Goal: Check status: Check status

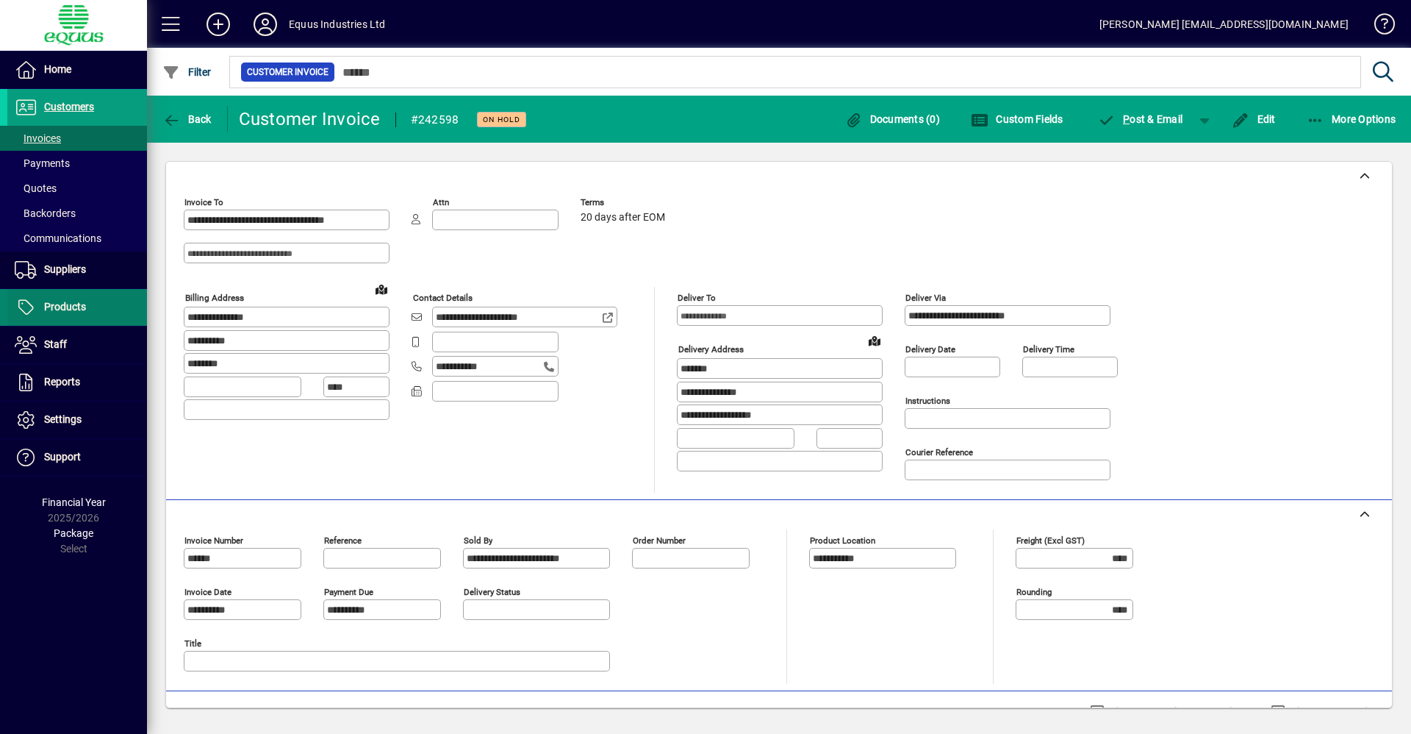
click at [85, 317] on span at bounding box center [77, 307] width 140 height 35
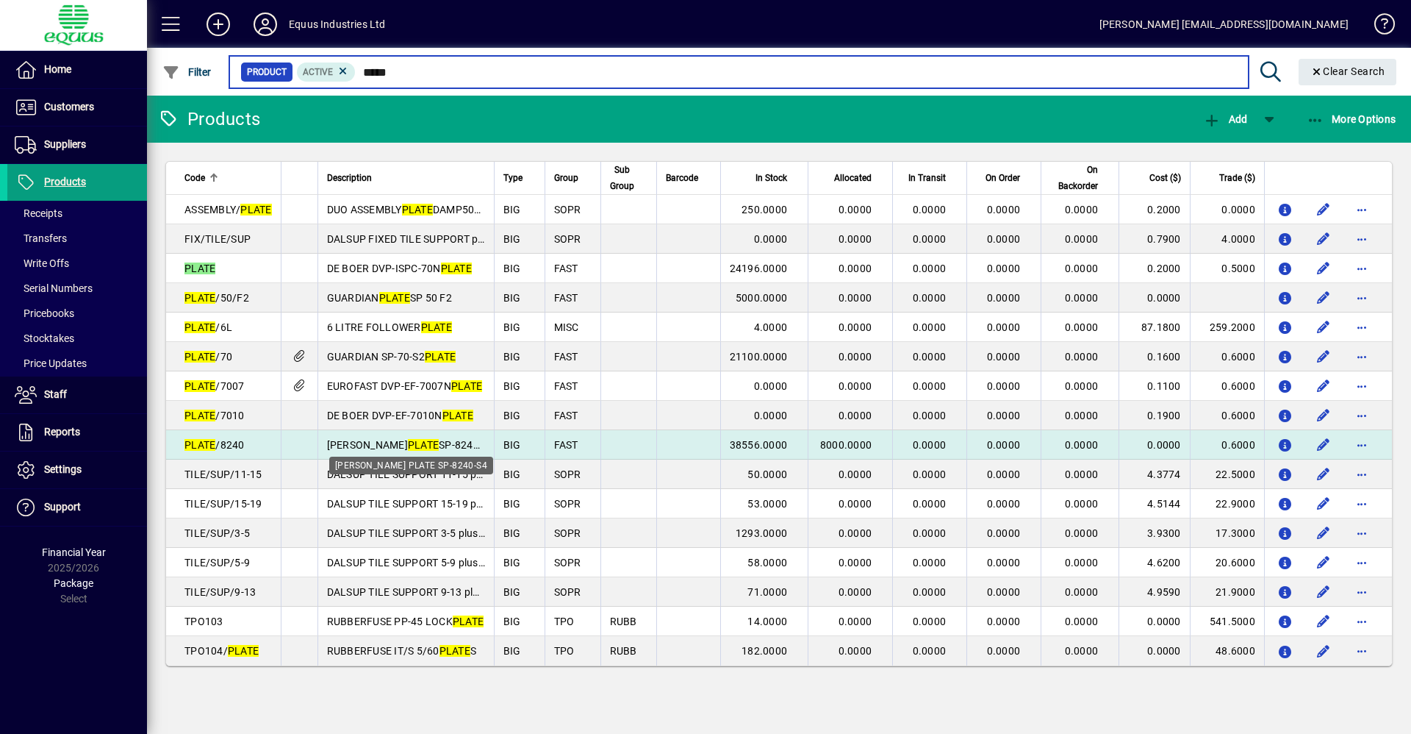
type input "*****"
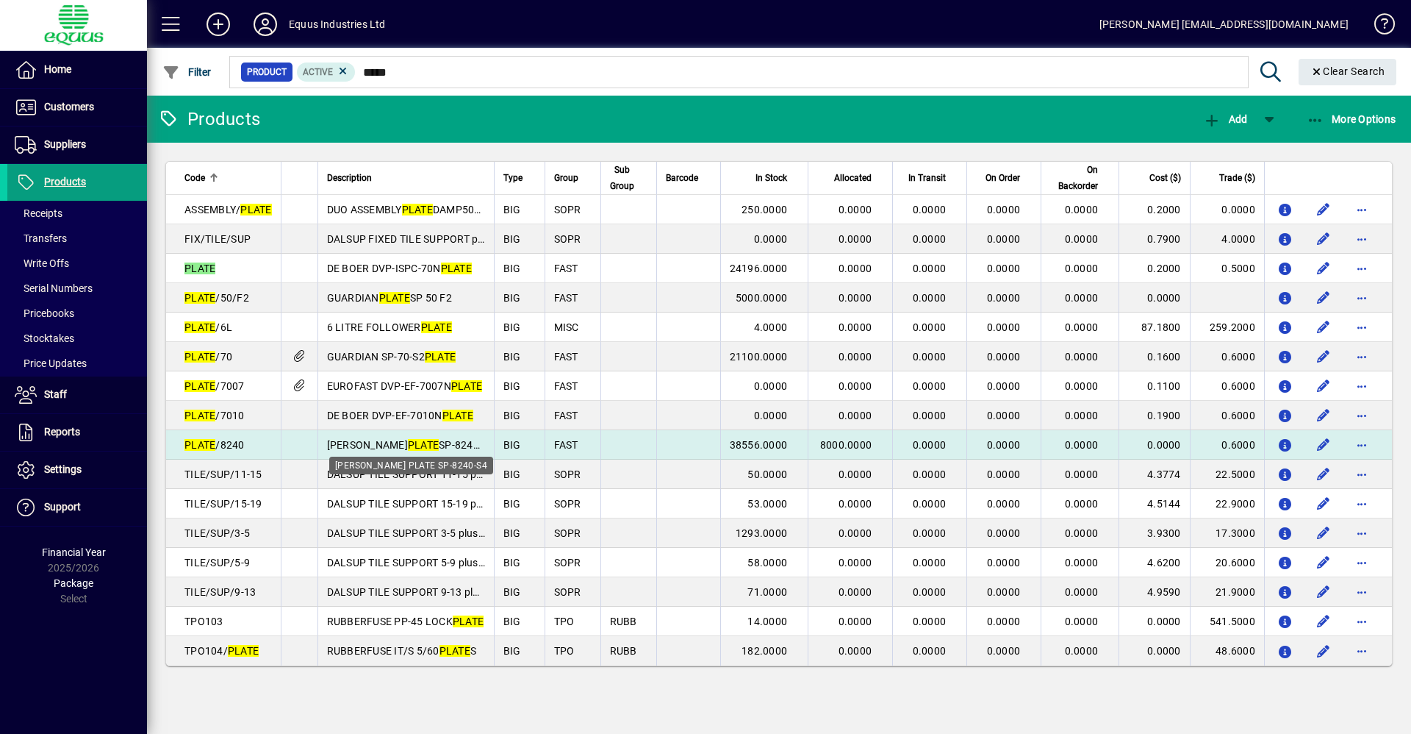
click at [438, 443] on span "[PERSON_NAME] PLATE SP-8240-S4" at bounding box center [411, 445] width 168 height 12
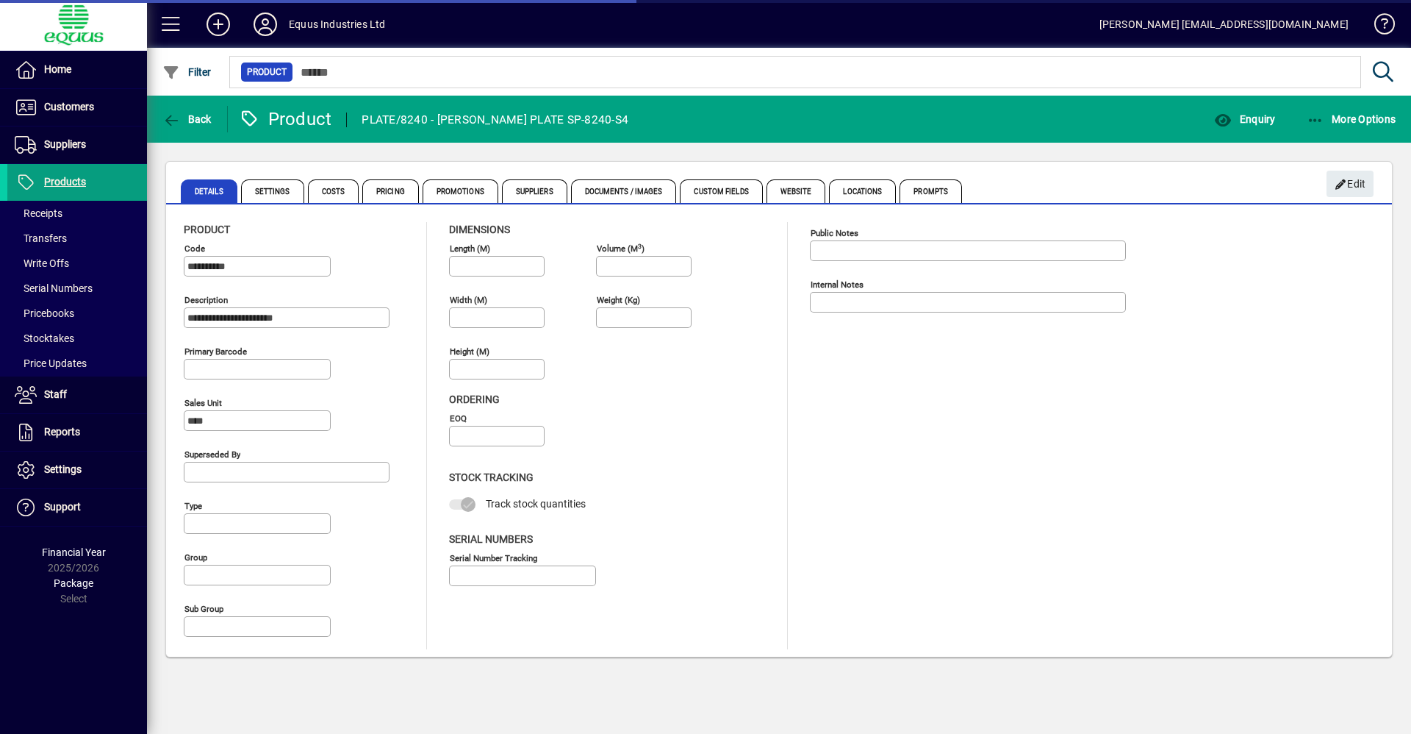
type input "****"
type input "**********"
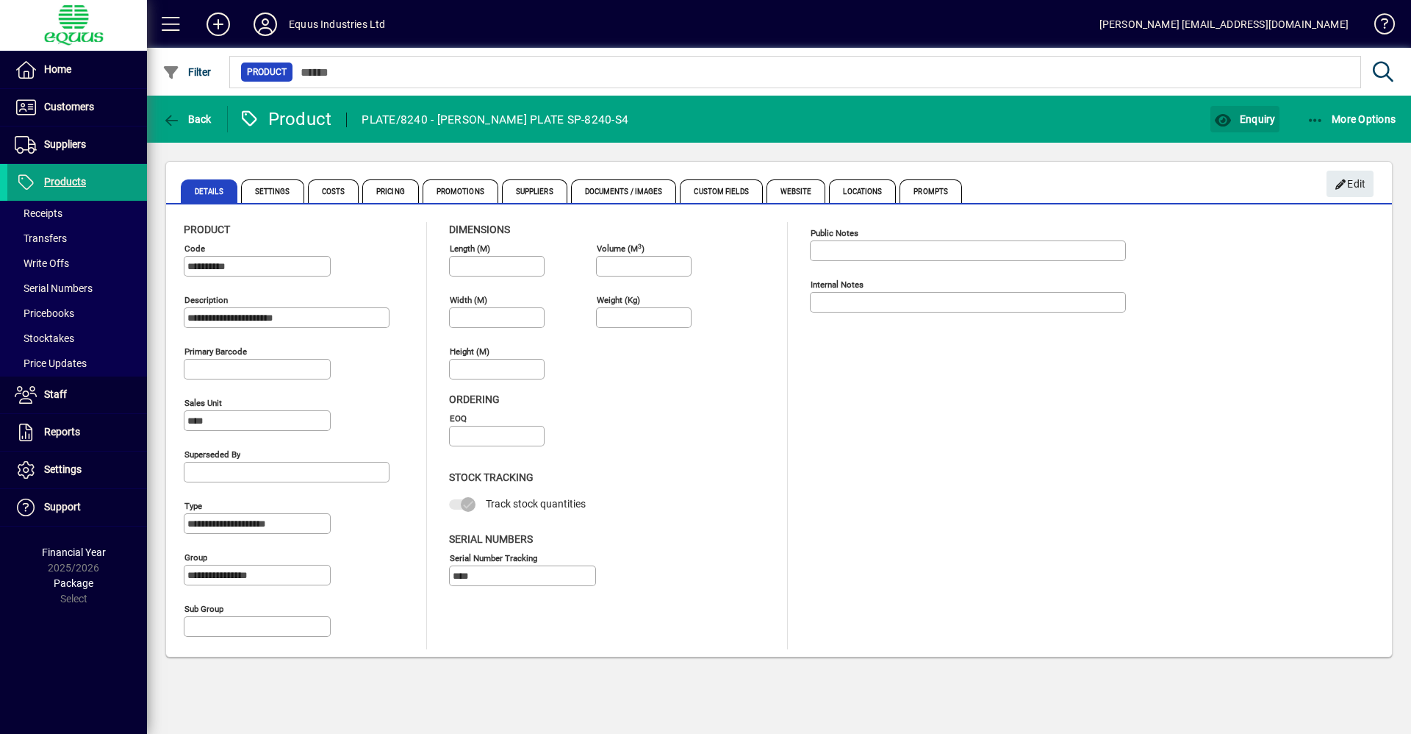
drag, startPoint x: 1247, startPoint y: 127, endPoint x: 929, endPoint y: 94, distance: 319.3
click at [1242, 125] on span "button" at bounding box center [1245, 118] width 68 height 35
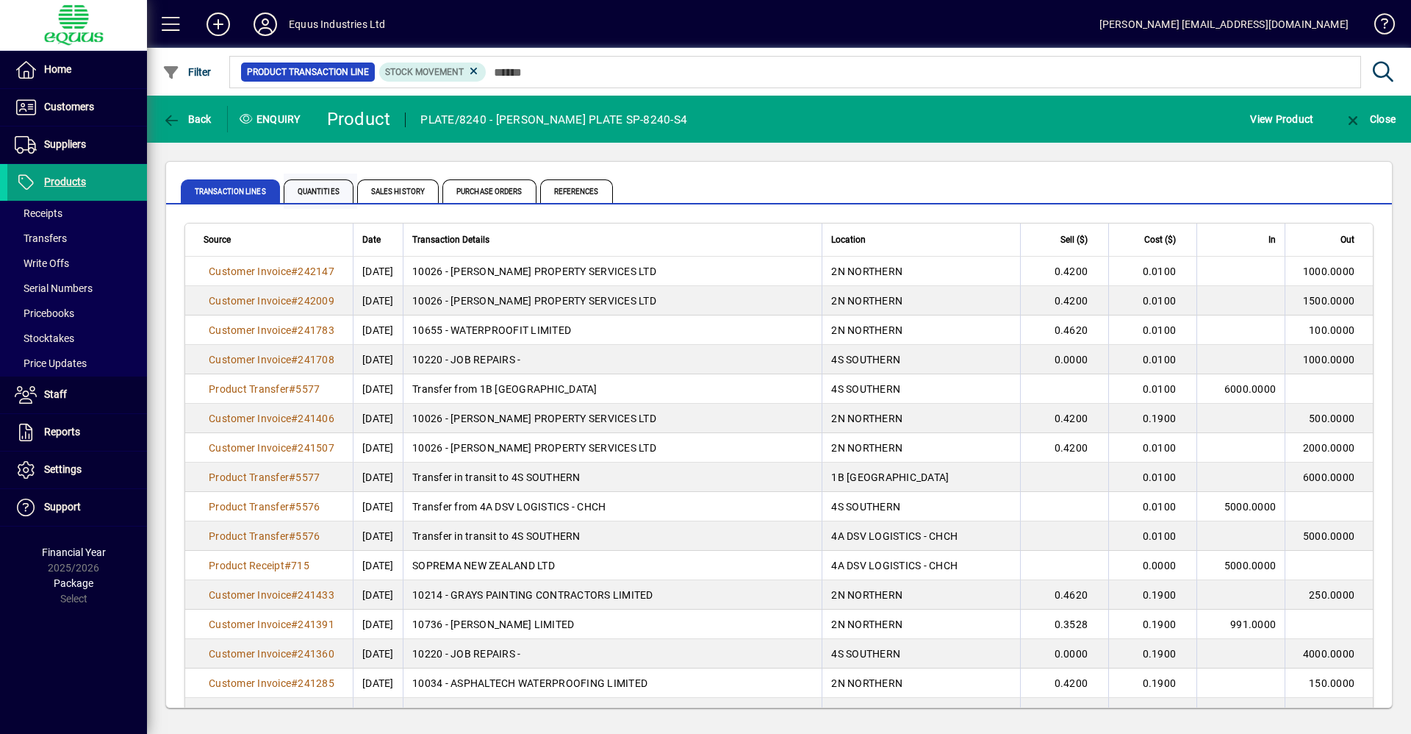
click at [315, 196] on span "Quantities" at bounding box center [319, 191] width 70 height 24
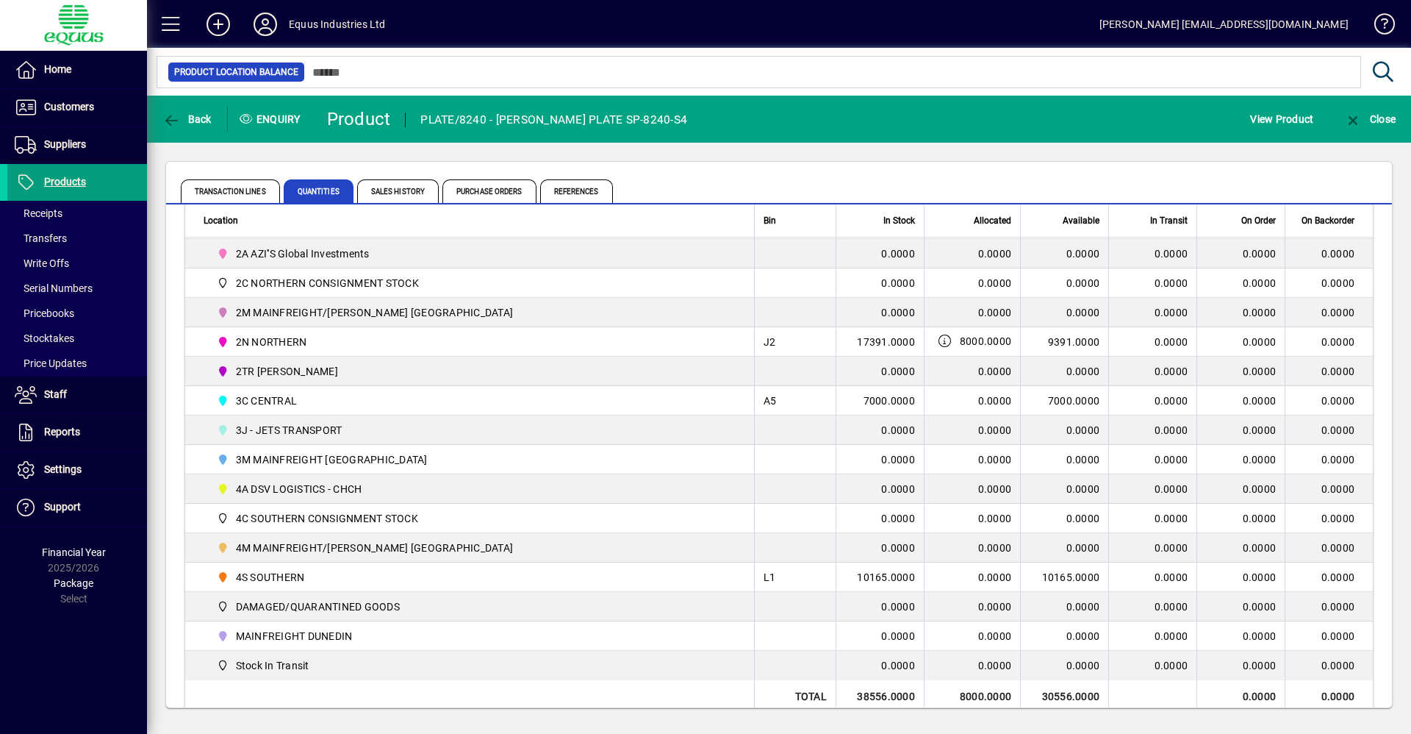
scroll to position [131, 0]
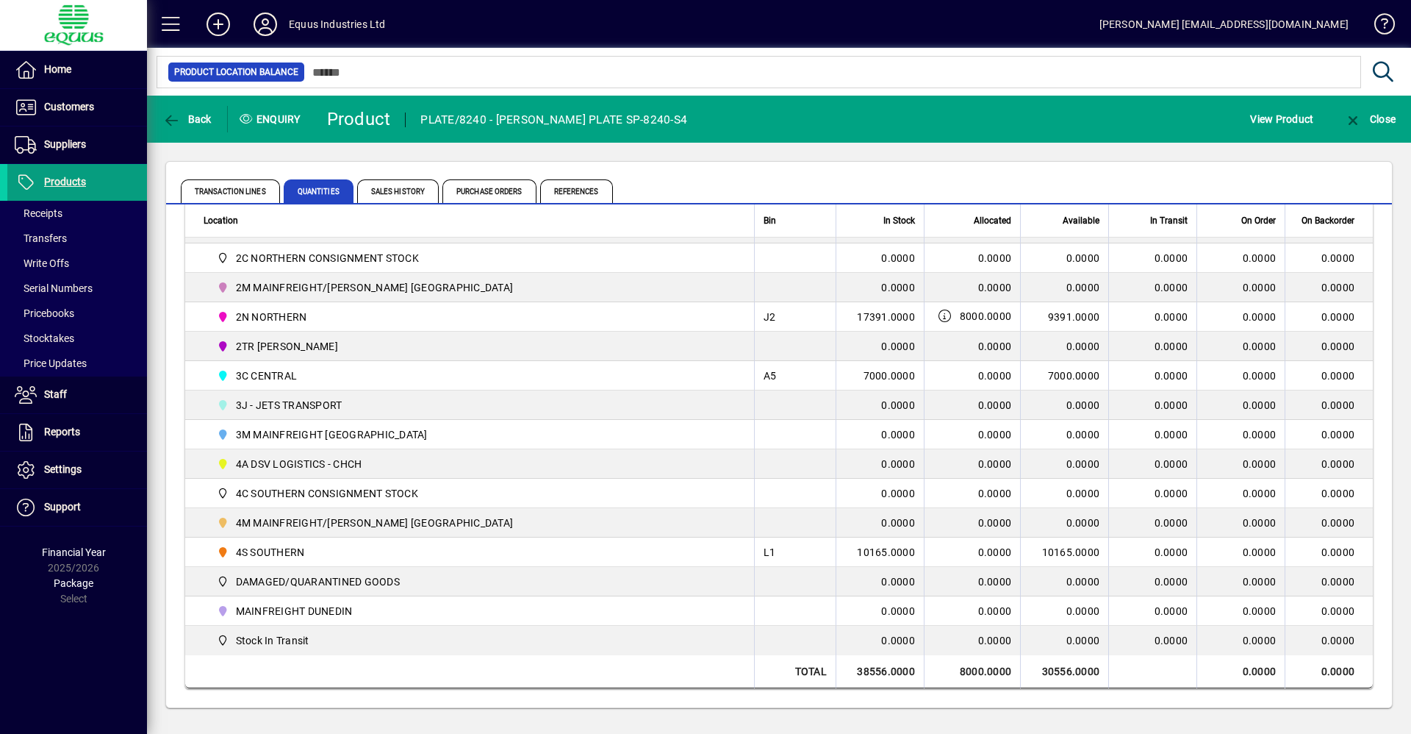
drag, startPoint x: 1030, startPoint y: 669, endPoint x: 1061, endPoint y: 670, distance: 31.6
click at [1061, 670] on td "30556.0000" at bounding box center [1064, 671] width 88 height 33
copy td "30556"
drag, startPoint x: 1032, startPoint y: 315, endPoint x: 1060, endPoint y: 320, distance: 28.3
click at [1060, 320] on td "9391.0000" at bounding box center [1064, 316] width 88 height 29
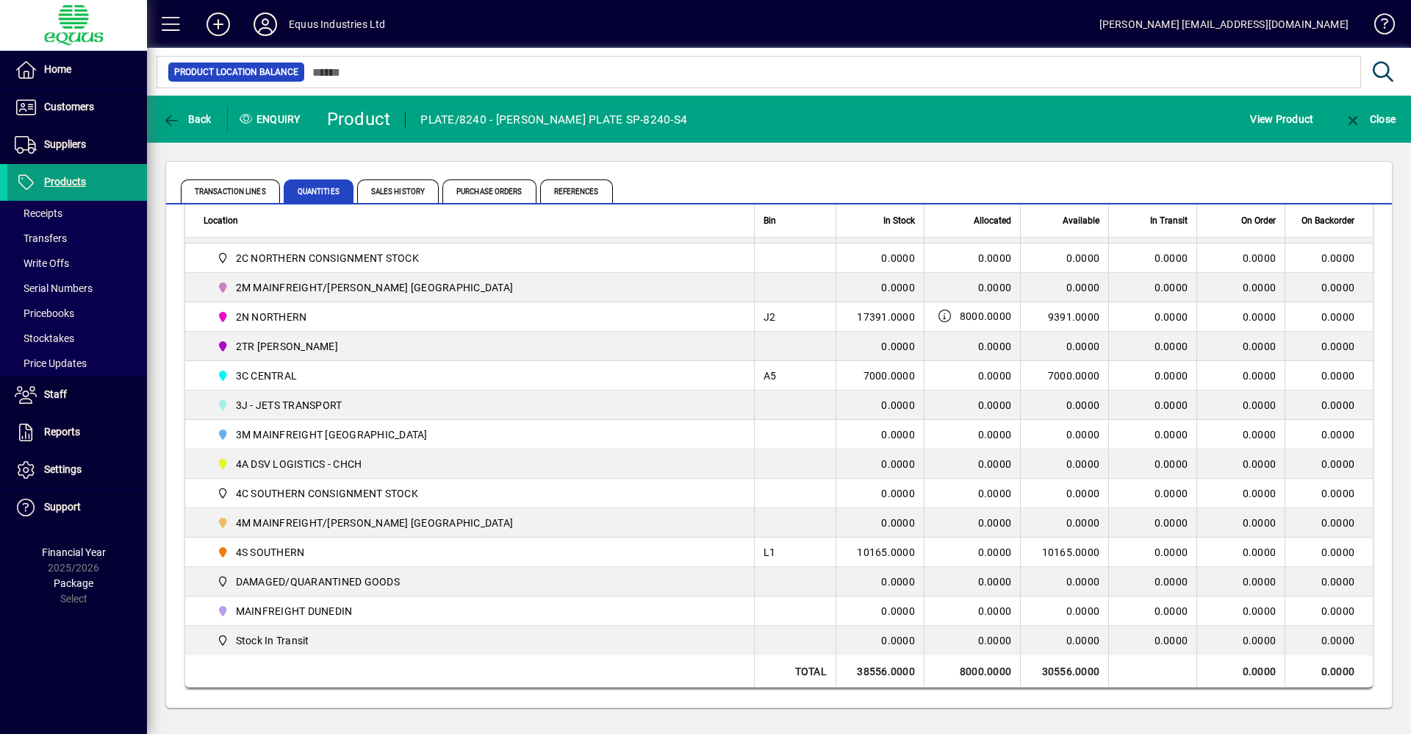
copy td "9391"
drag, startPoint x: 1029, startPoint y: 370, endPoint x: 1058, endPoint y: 377, distance: 29.4
click at [1058, 377] on td "7000.0000" at bounding box center [1064, 375] width 88 height 29
copy td "700"
click at [1043, 376] on td "7000.0000" at bounding box center [1064, 375] width 88 height 29
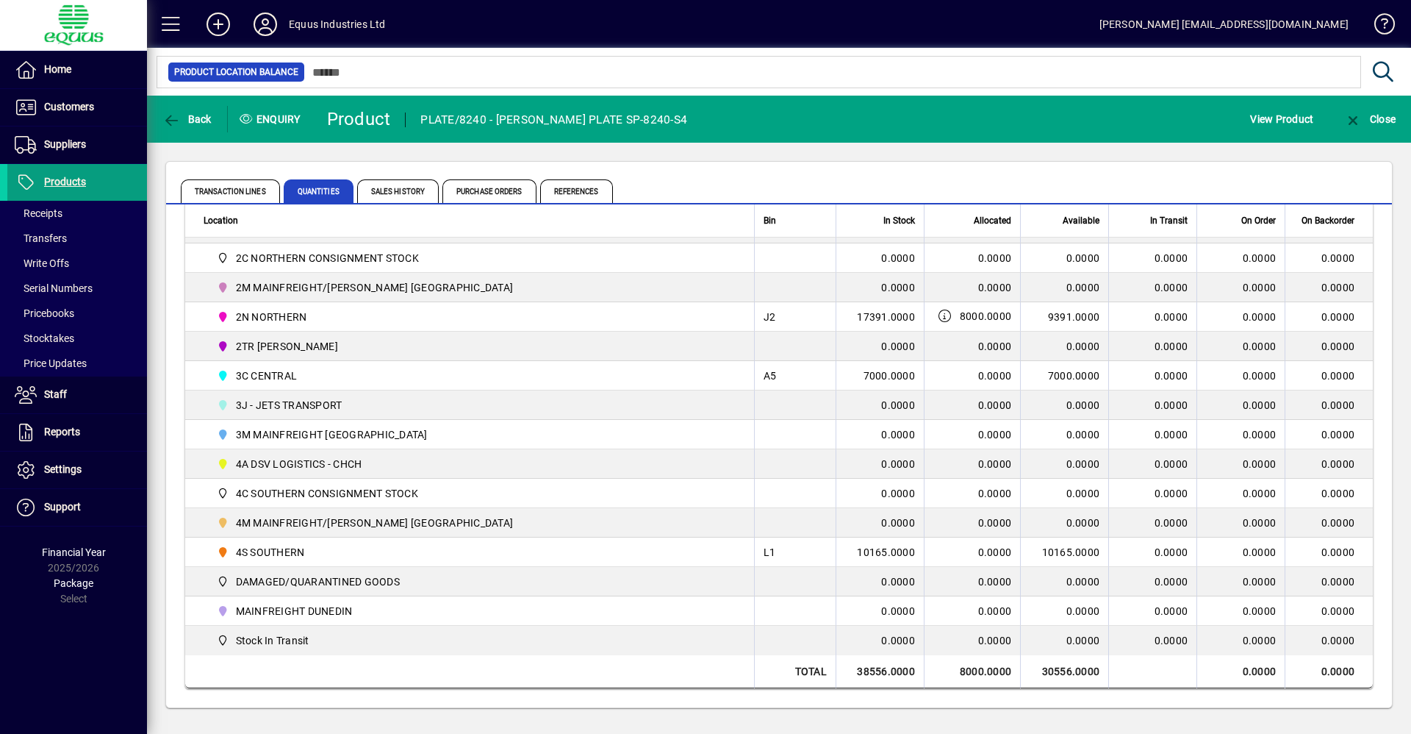
drag, startPoint x: 1036, startPoint y: 375, endPoint x: 1061, endPoint y: 383, distance: 26.3
click at [1061, 383] on td "7000.0000" at bounding box center [1064, 375] width 88 height 29
copy td "7000"
drag, startPoint x: 1036, startPoint y: 553, endPoint x: 1061, endPoint y: 554, distance: 24.3
click at [1061, 554] on td "10165.0000" at bounding box center [1064, 551] width 88 height 29
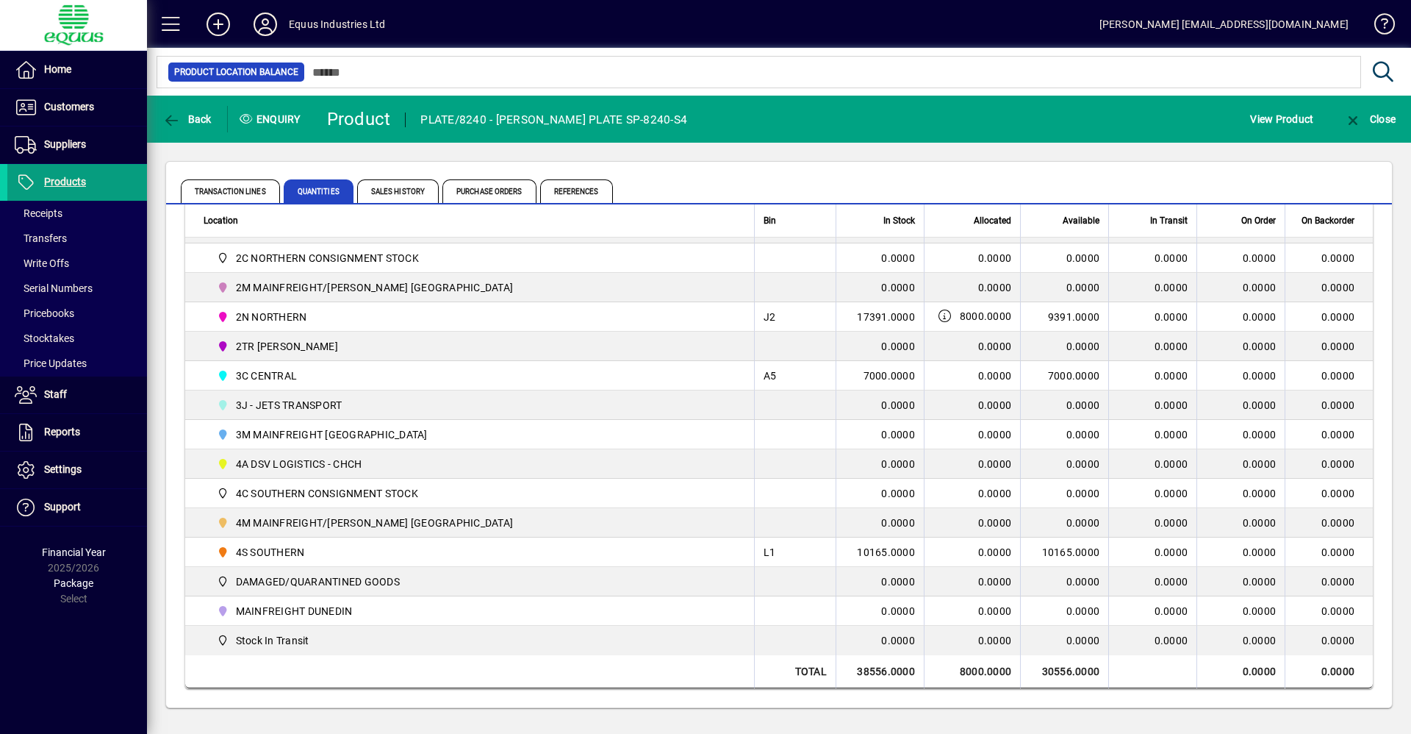
copy td "10165"
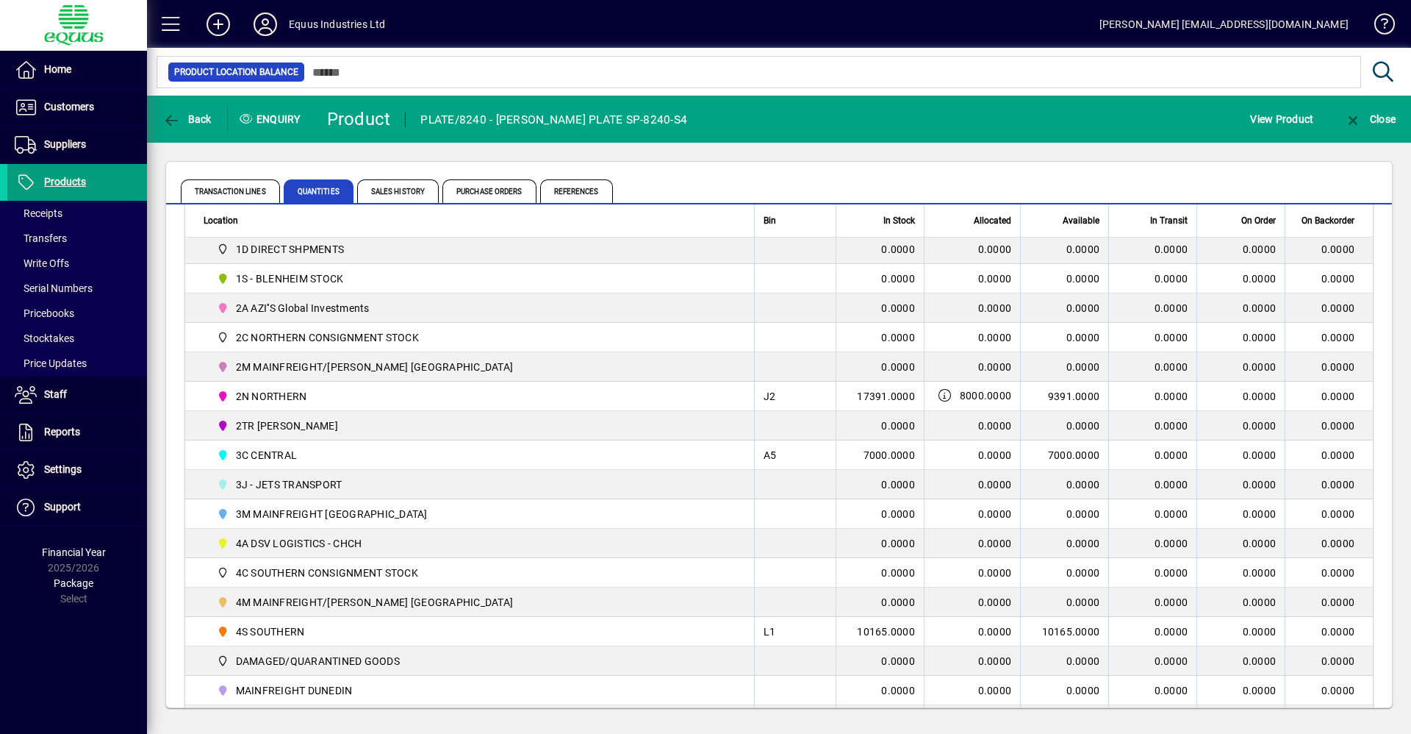
scroll to position [0, 0]
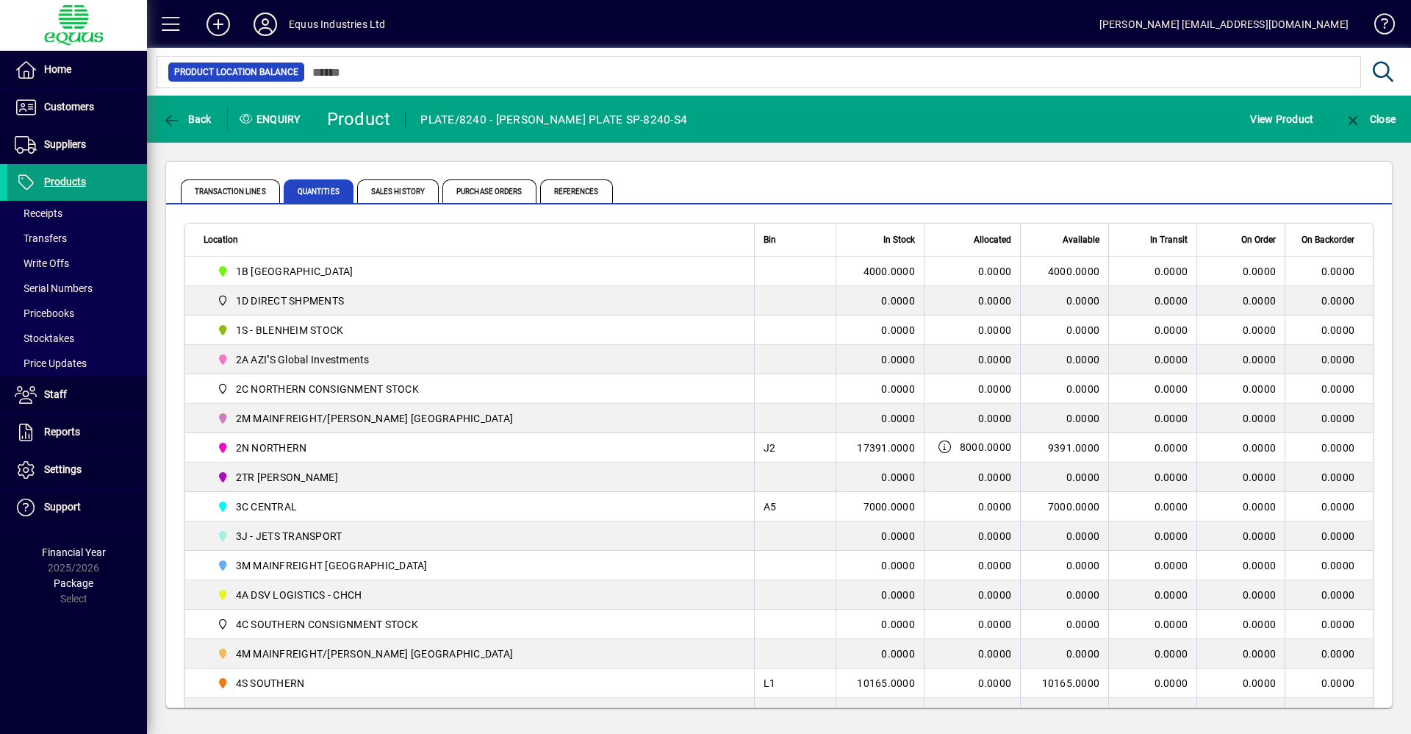
drag, startPoint x: 1050, startPoint y: 275, endPoint x: 1059, endPoint y: 277, distance: 9.8
click at [1059, 277] on td "4000.0000" at bounding box center [1064, 271] width 88 height 29
drag, startPoint x: 1059, startPoint y: 277, endPoint x: 1023, endPoint y: 279, distance: 36.0
click at [1020, 282] on td "4000.0000" at bounding box center [1064, 271] width 88 height 29
drag, startPoint x: 1036, startPoint y: 272, endPoint x: 1061, endPoint y: 276, distance: 25.4
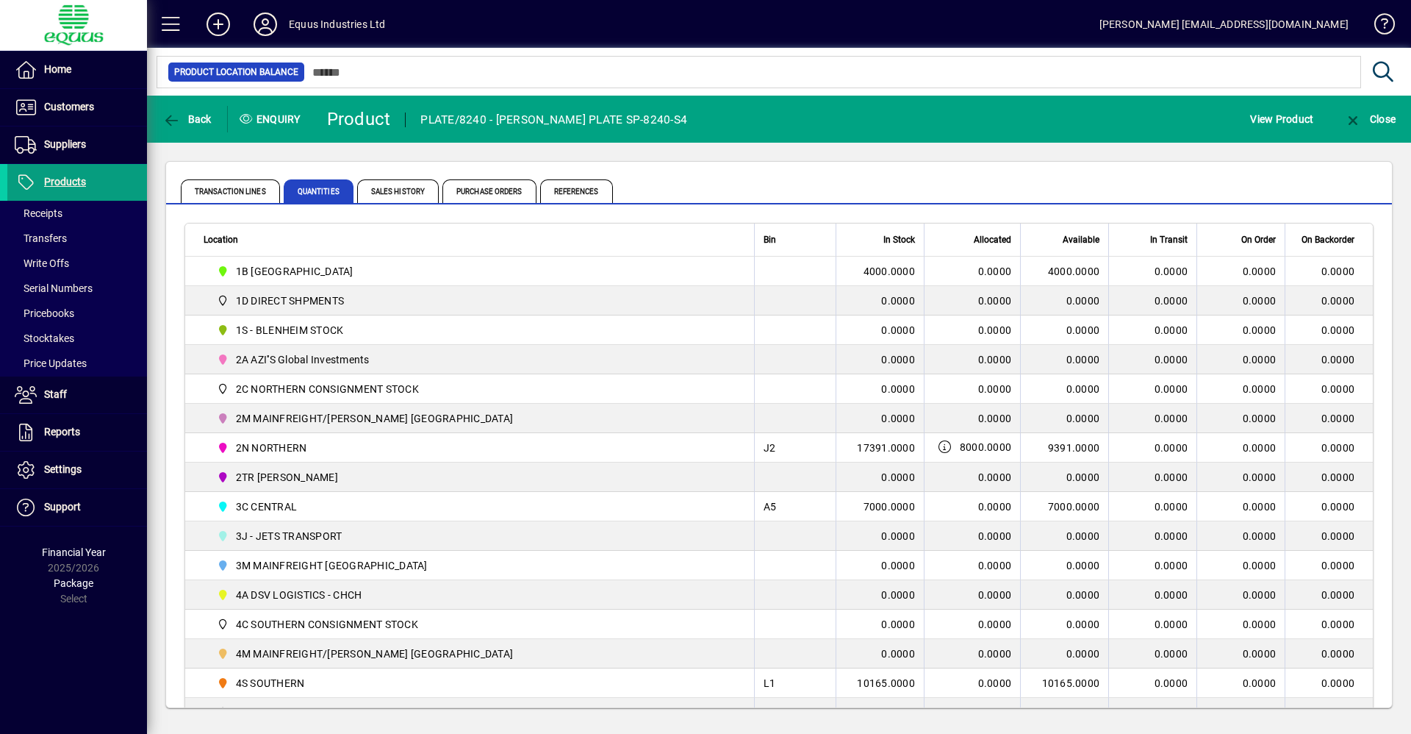
click at [1061, 276] on td "4000.0000" at bounding box center [1064, 271] width 88 height 29
copy td "4000"
click at [65, 118] on span at bounding box center [77, 107] width 140 height 35
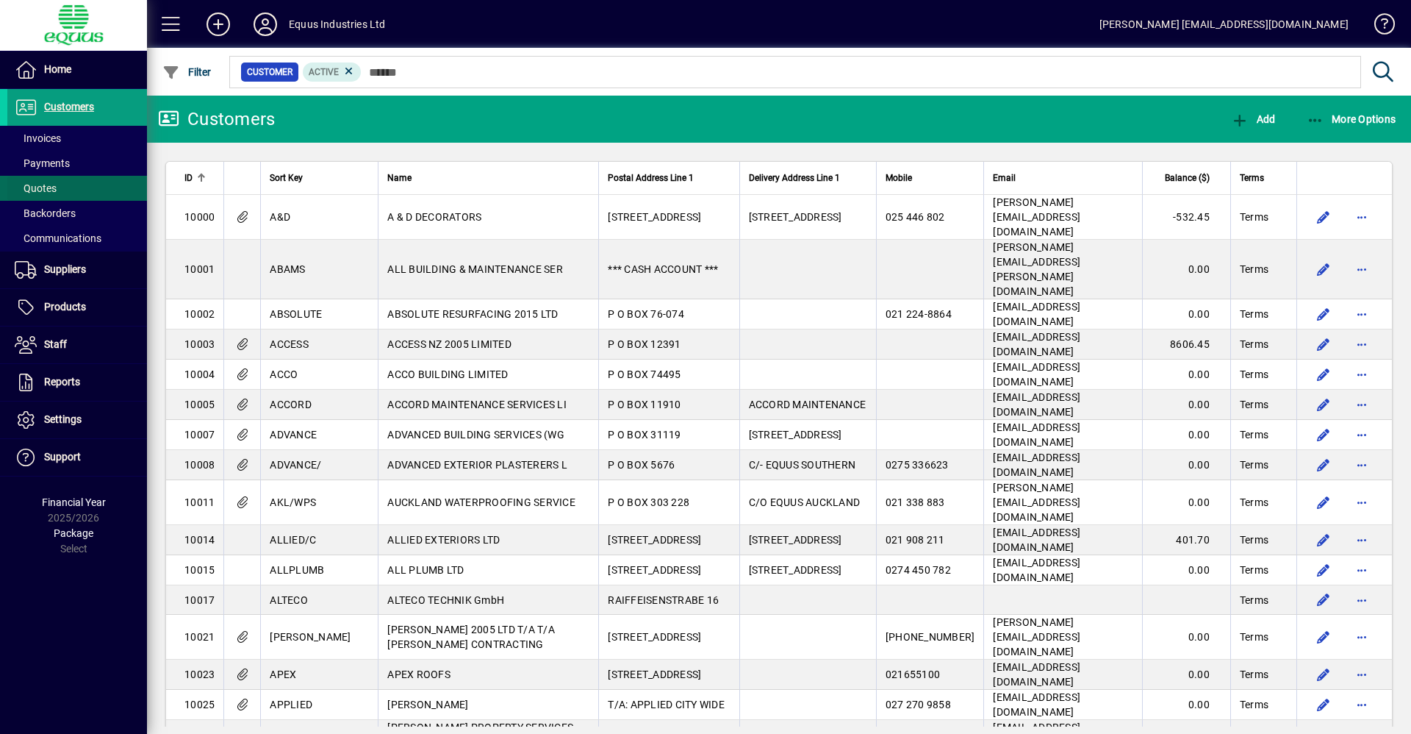
click at [65, 171] on span at bounding box center [77, 188] width 140 height 35
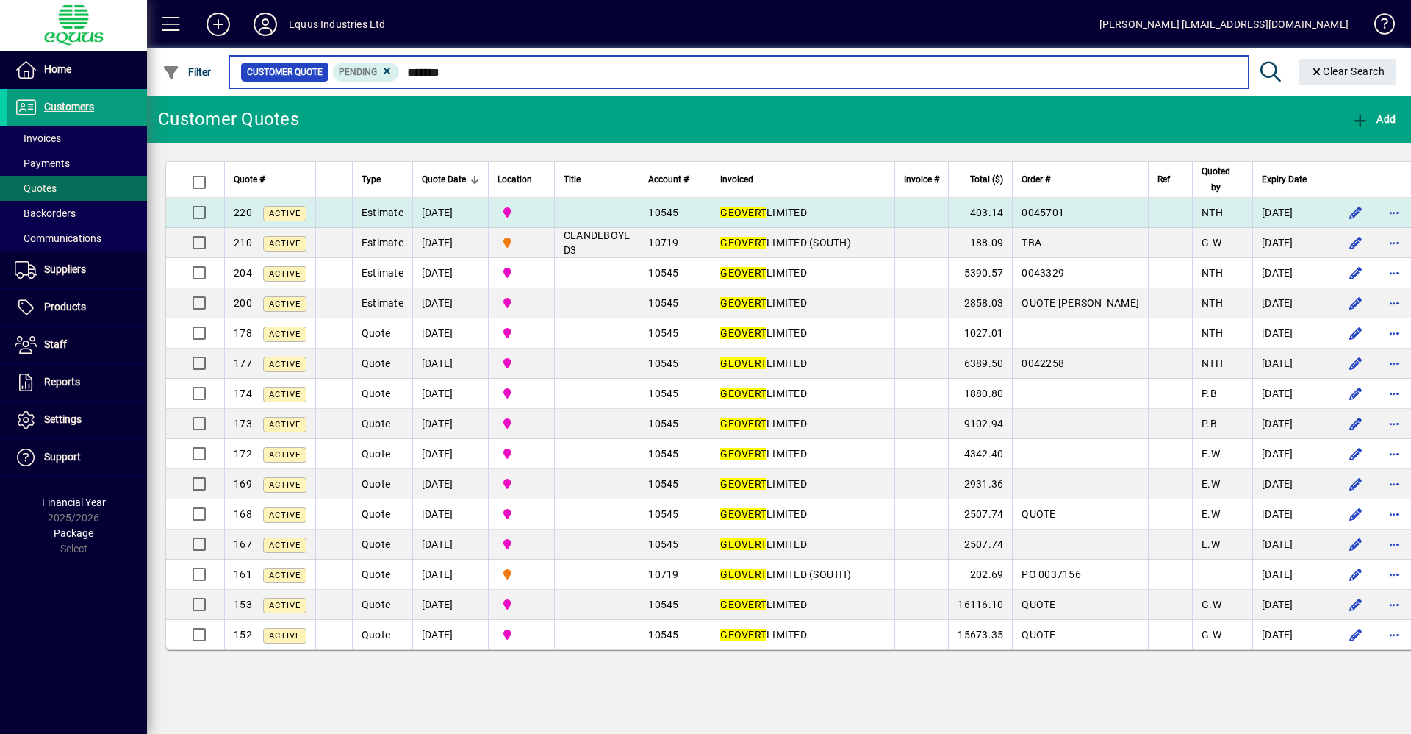
type input "*******"
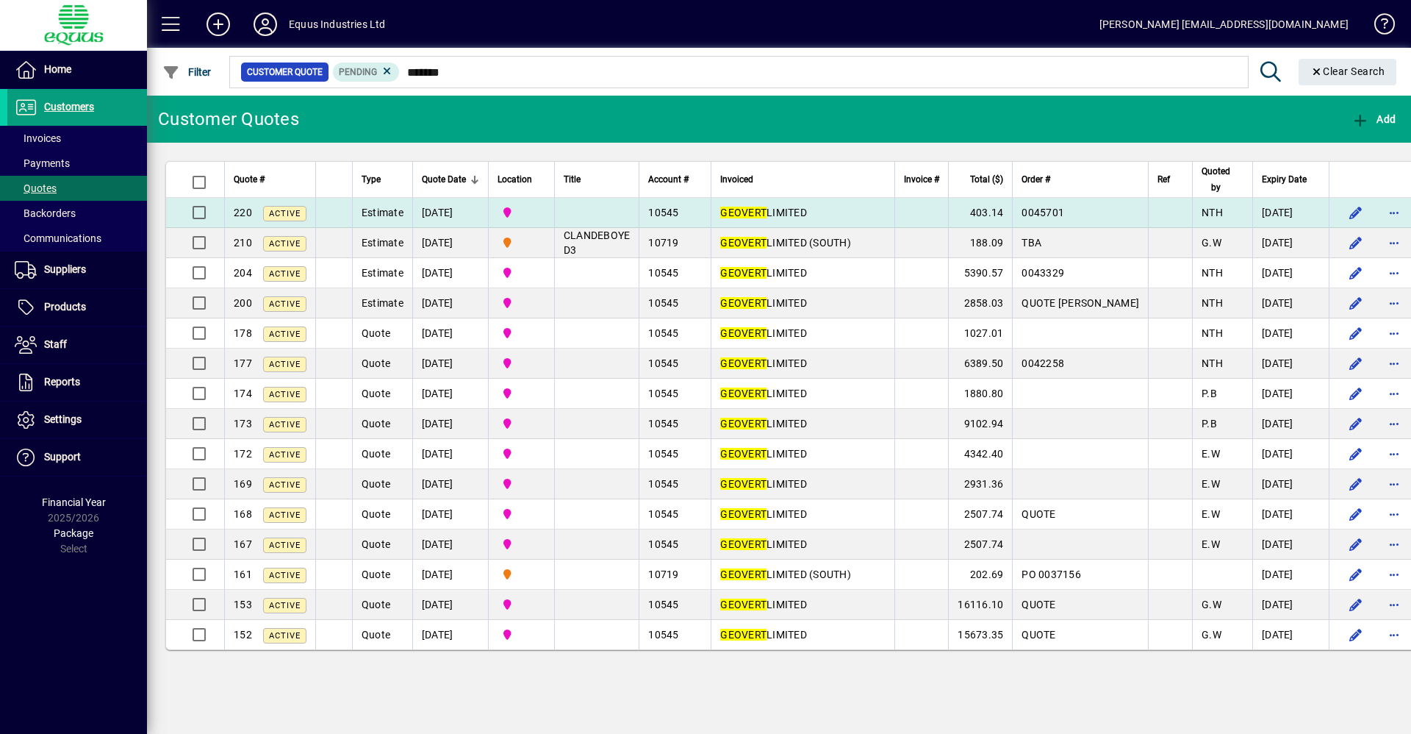
click at [834, 207] on td "GEOVERT LIMITED" at bounding box center [803, 213] width 184 height 30
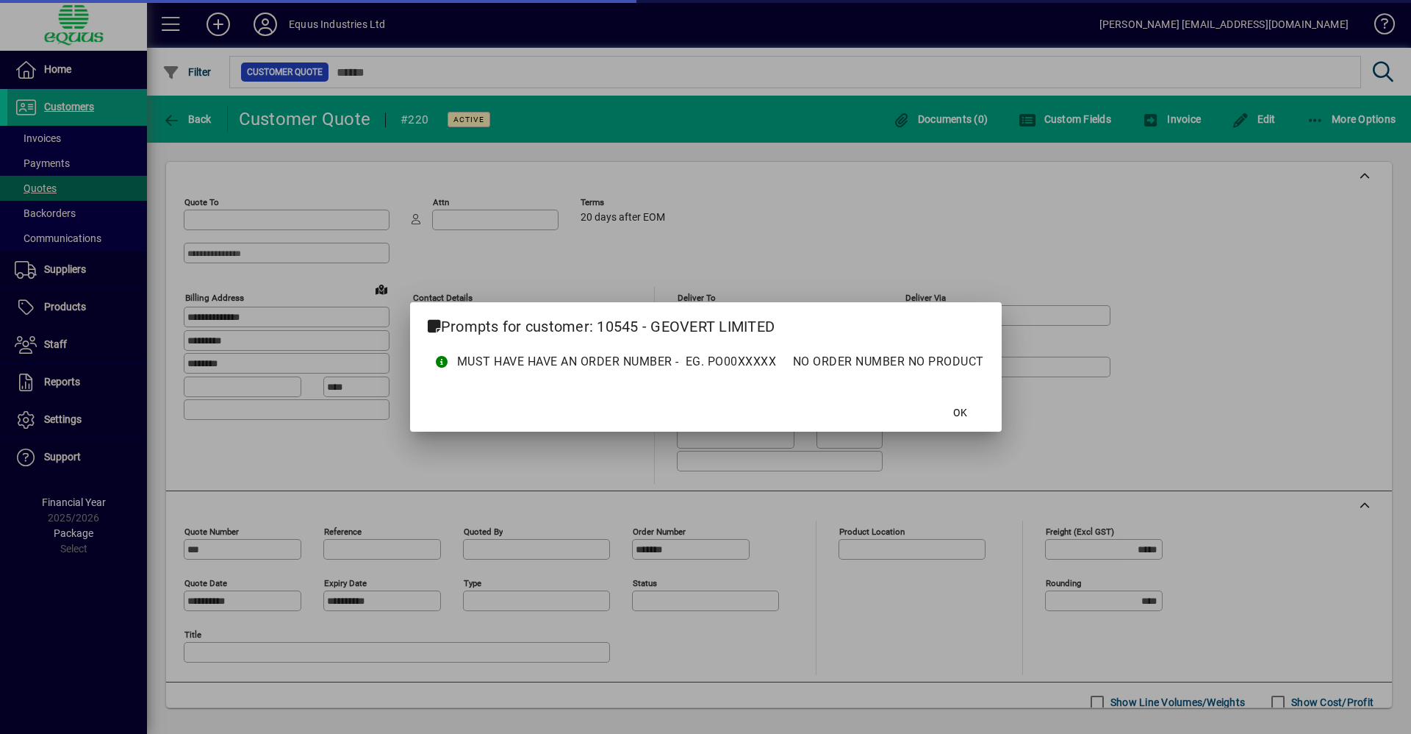
type input "**********"
type input "******"
type input "**********"
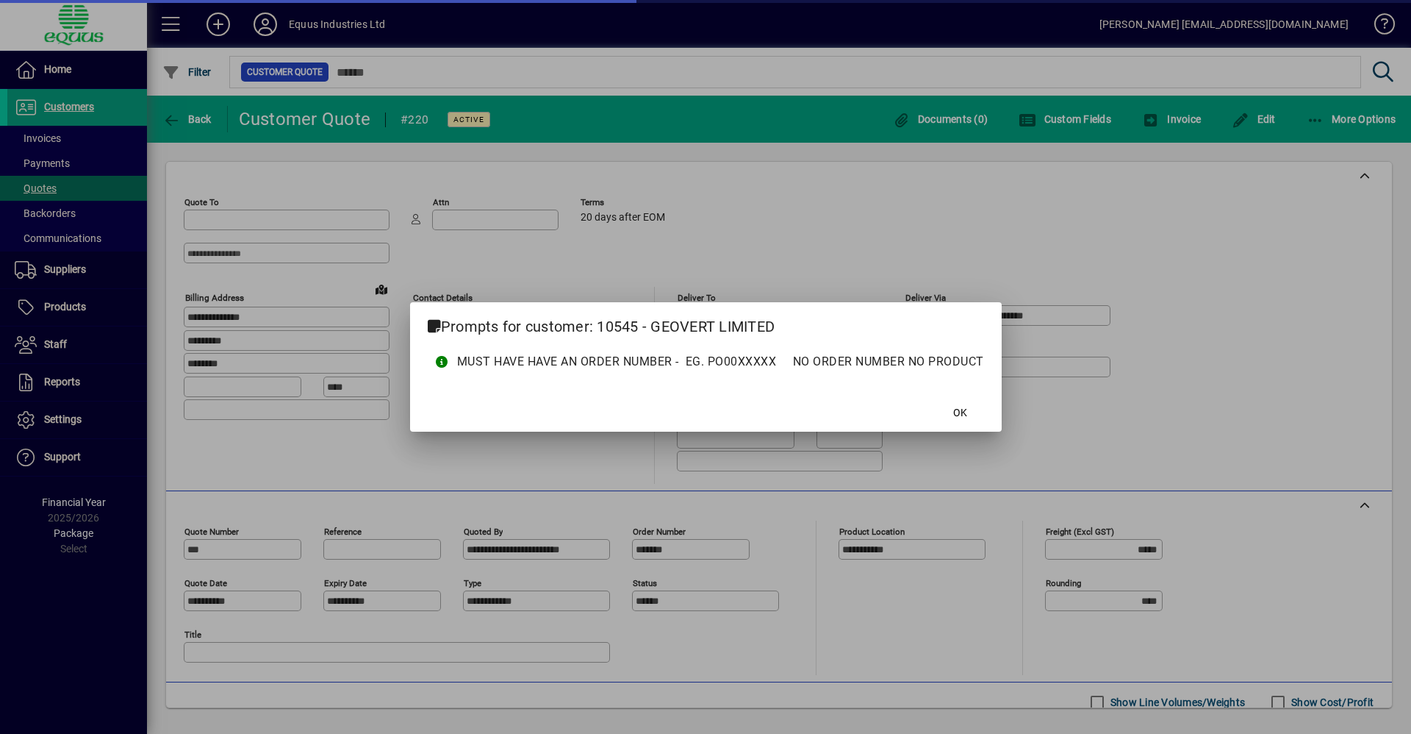
type input "**********"
click at [975, 414] on span at bounding box center [960, 412] width 47 height 35
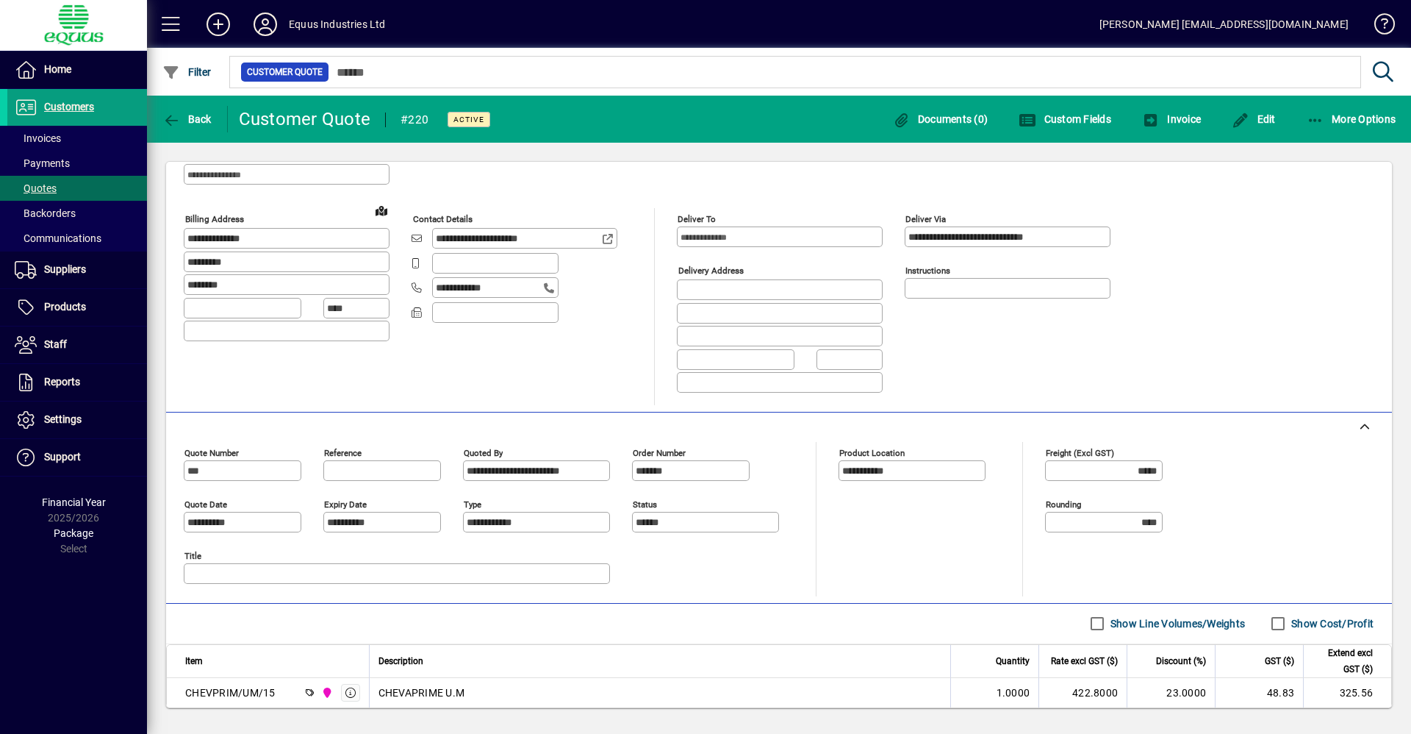
scroll to position [162, 0]
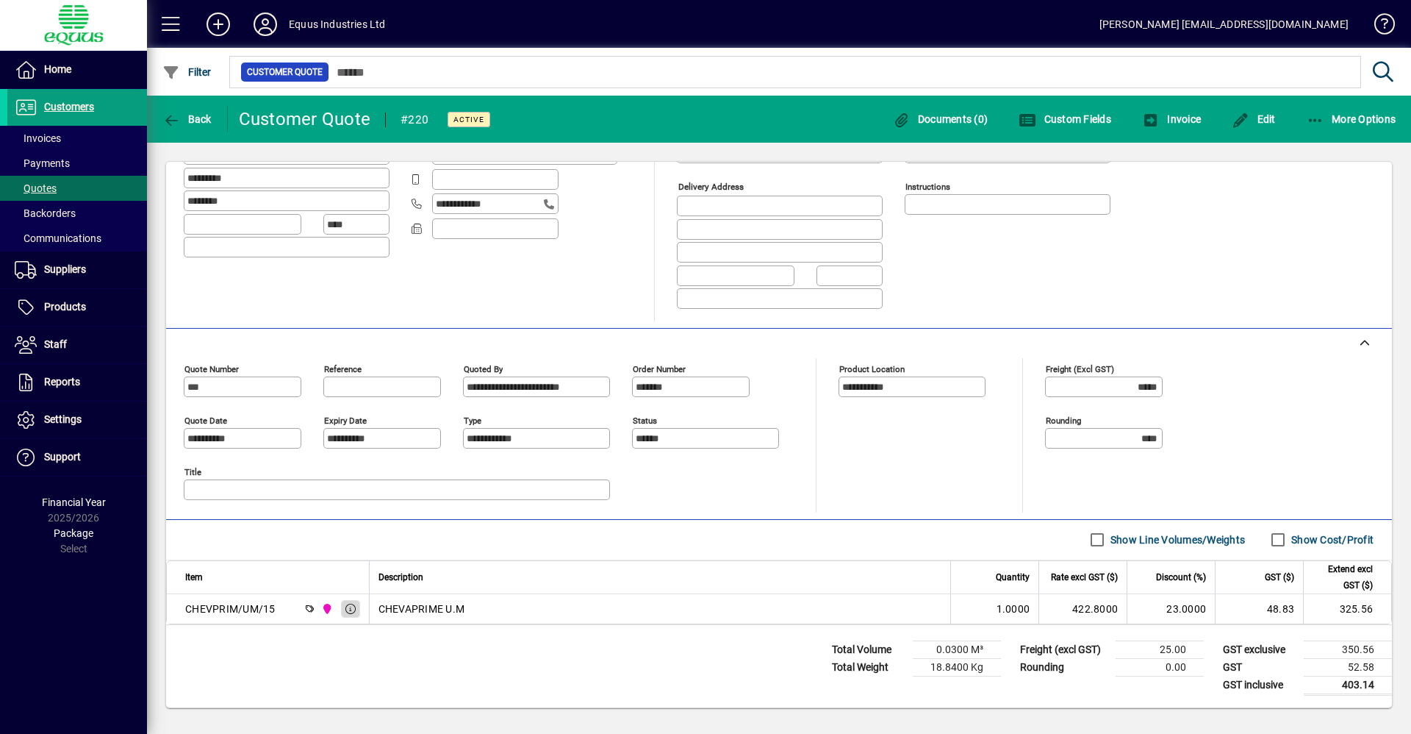
click at [356, 607] on span "button" at bounding box center [351, 608] width 18 height 35
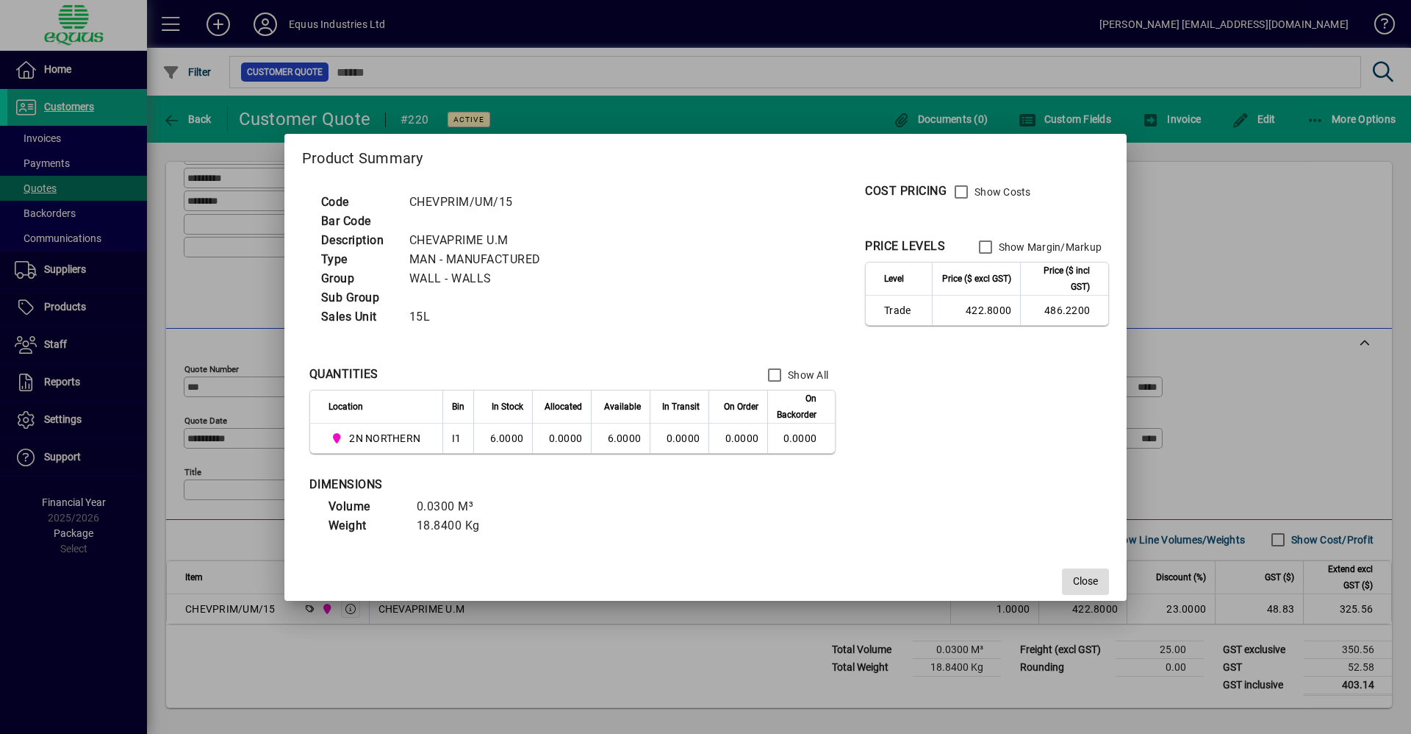
click at [1088, 572] on span "button" at bounding box center [1085, 581] width 47 height 35
